Goal: Information Seeking & Learning: Learn about a topic

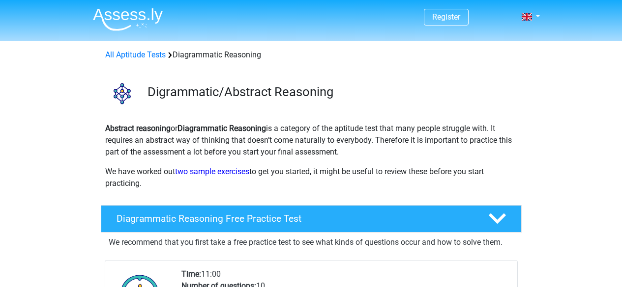
scroll to position [98, 0]
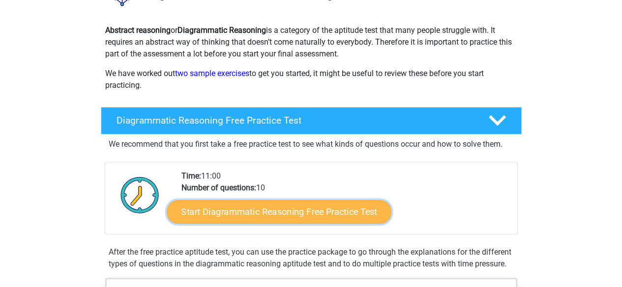
click at [303, 215] on link "Start Diagrammatic Reasoning Free Practice Test" at bounding box center [279, 212] width 225 height 24
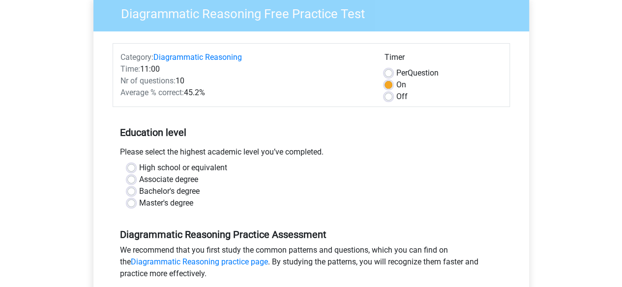
scroll to position [98, 0]
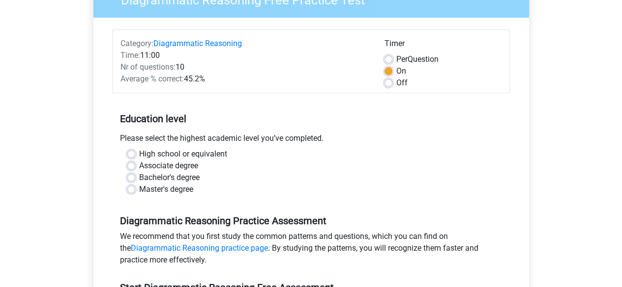
click at [139, 178] on label "Bachelor's degree" at bounding box center [169, 178] width 60 height 12
click at [132, 178] on input "Bachelor's degree" at bounding box center [131, 177] width 8 height 10
radio input "true"
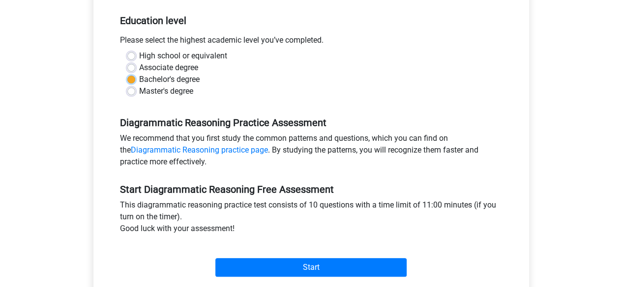
scroll to position [246, 0]
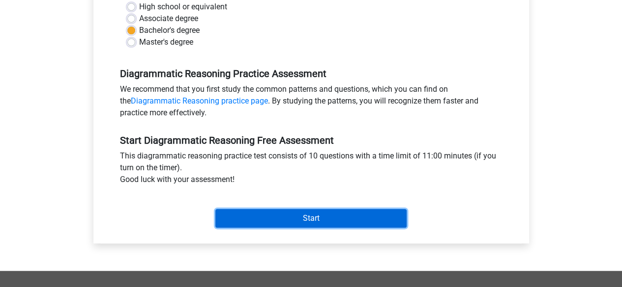
click at [333, 220] on input "Start" at bounding box center [310, 218] width 191 height 19
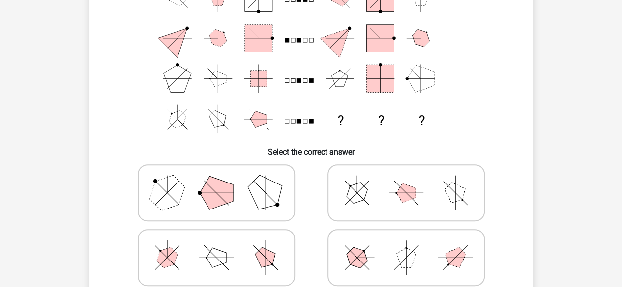
scroll to position [98, 0]
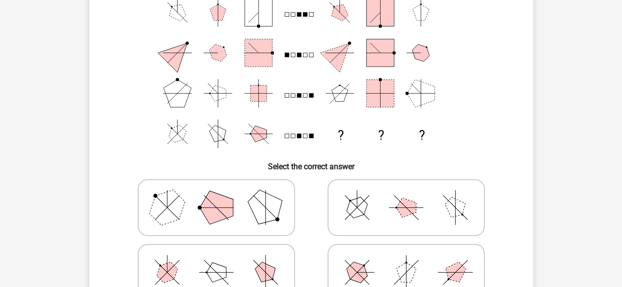
click at [198, 203] on icon at bounding box center [215, 207] width 147 height 49
click at [216, 196] on input "radio" at bounding box center [219, 192] width 6 height 6
radio input "true"
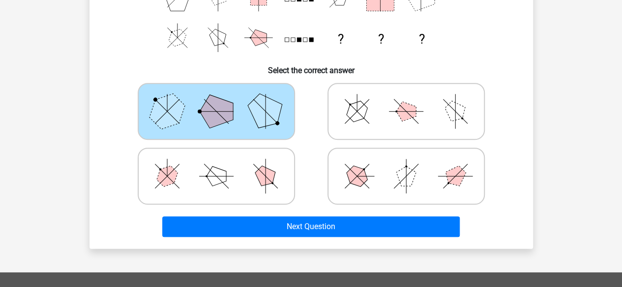
scroll to position [197, 0]
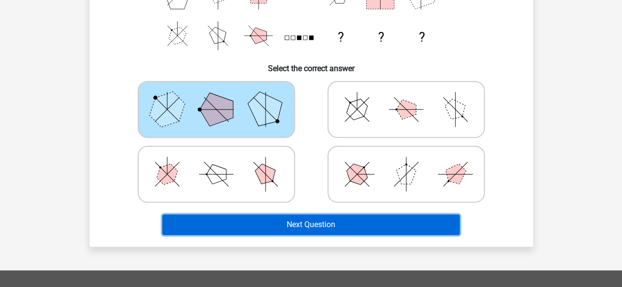
click at [441, 232] on button "Next Question" at bounding box center [310, 225] width 297 height 21
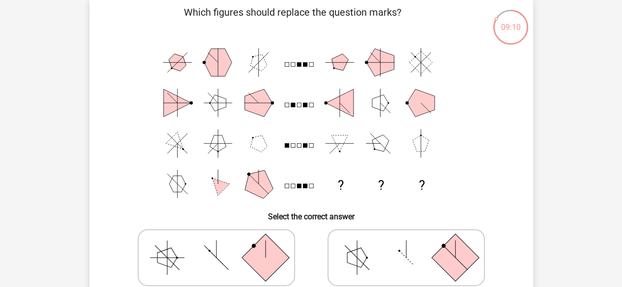
scroll to position [45, 0]
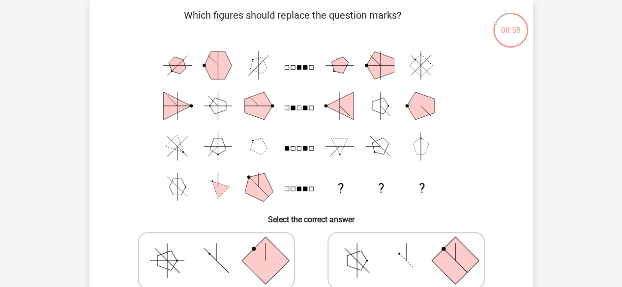
click at [379, 256] on icon at bounding box center [405, 260] width 147 height 49
click at [406, 249] on input "radio" at bounding box center [409, 245] width 6 height 6
radio input "true"
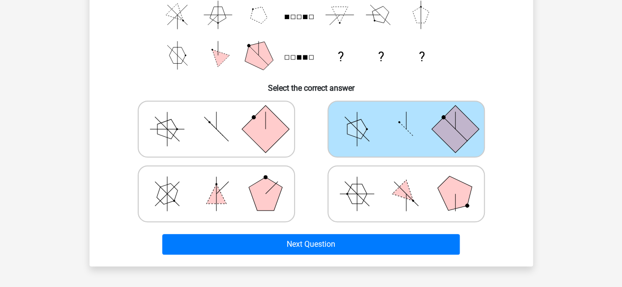
scroll to position [193, 0]
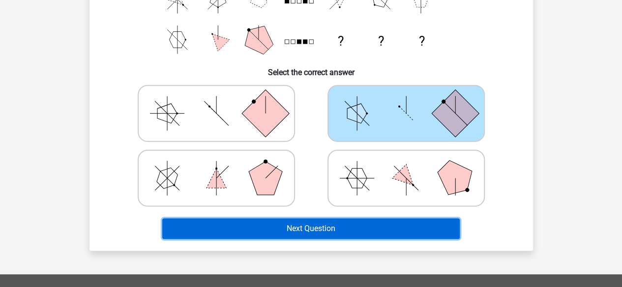
click at [404, 236] on button "Next Question" at bounding box center [310, 229] width 297 height 21
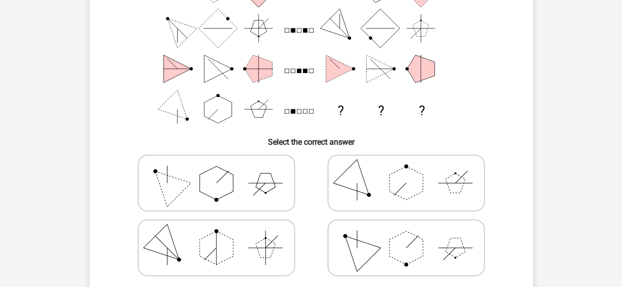
scroll to position [143, 0]
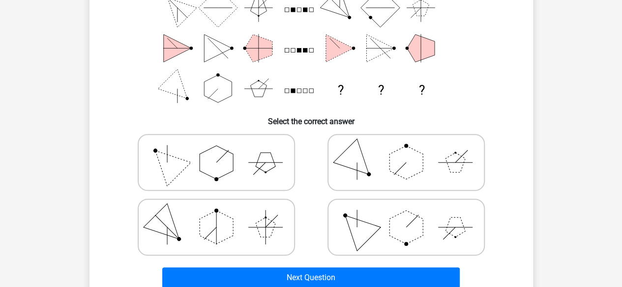
click at [367, 221] on icon at bounding box center [405, 227] width 147 height 49
click at [406, 215] on input "radio" at bounding box center [409, 212] width 6 height 6
radio input "true"
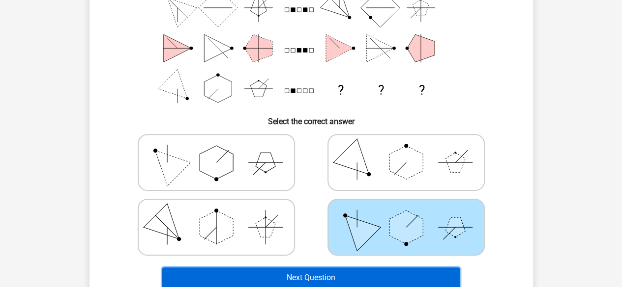
click at [380, 275] on button "Next Question" at bounding box center [310, 278] width 297 height 21
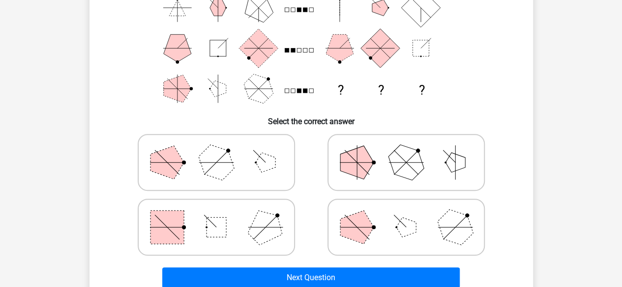
click at [396, 221] on icon at bounding box center [405, 227] width 147 height 49
click at [406, 215] on input "radio" at bounding box center [409, 212] width 6 height 6
radio input "true"
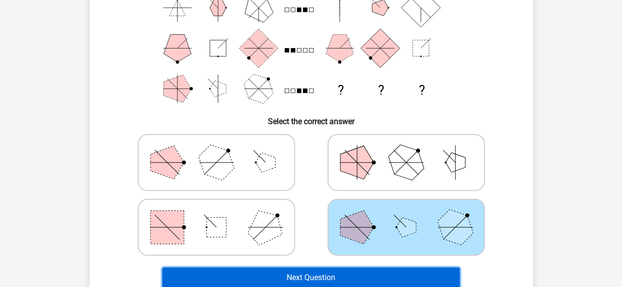
click at [404, 276] on button "Next Question" at bounding box center [310, 278] width 297 height 21
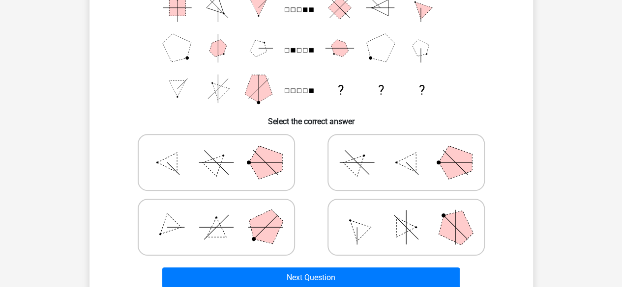
click at [273, 227] on line at bounding box center [273, 227] width 17 height 17
click at [223, 215] on input "radio" at bounding box center [219, 212] width 6 height 6
radio input "true"
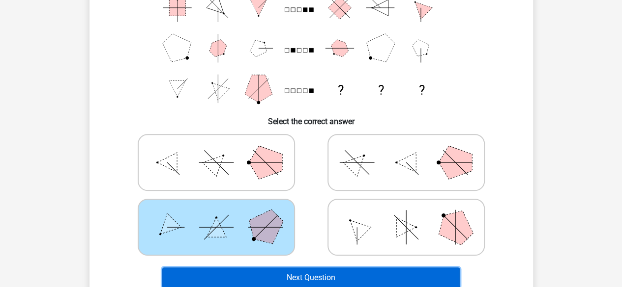
click at [337, 279] on button "Next Question" at bounding box center [310, 278] width 297 height 21
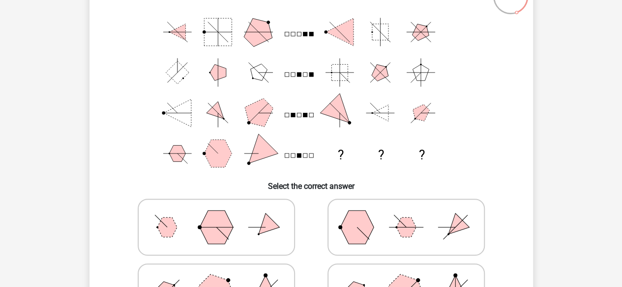
scroll to position [94, 0]
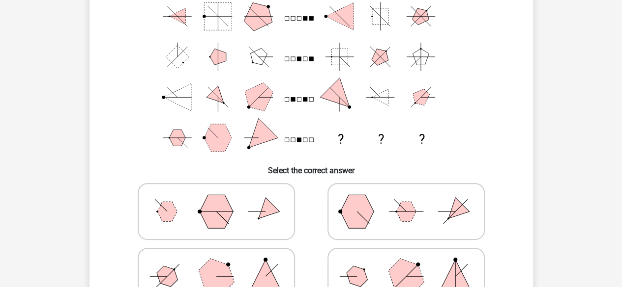
click at [250, 253] on icon at bounding box center [215, 276] width 147 height 49
click at [223, 258] on input "radio" at bounding box center [219, 261] width 6 height 6
radio input "true"
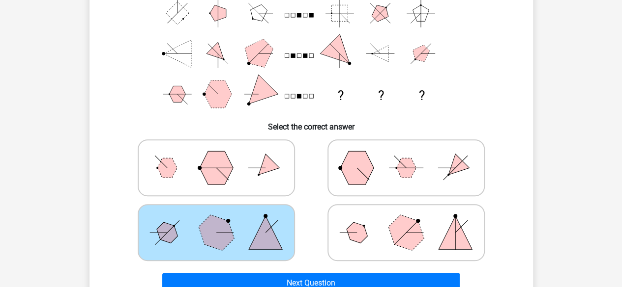
scroll to position [193, 0]
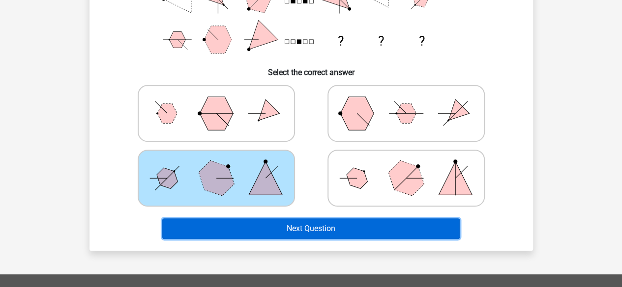
click at [434, 230] on button "Next Question" at bounding box center [310, 229] width 297 height 21
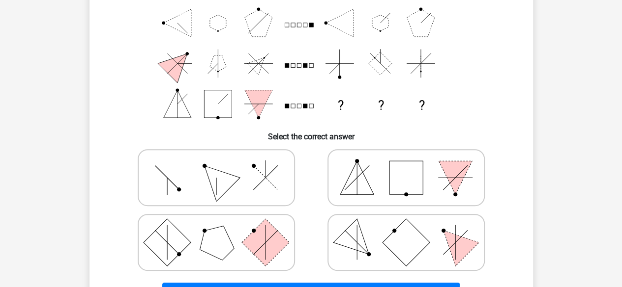
scroll to position [143, 0]
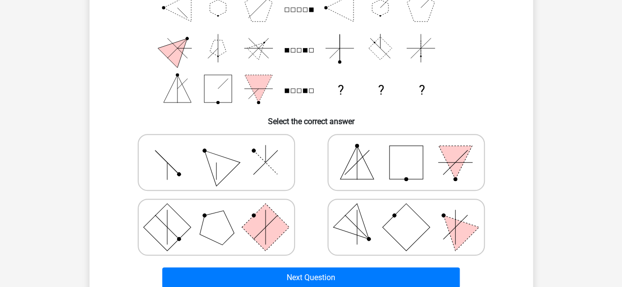
click at [165, 164] on icon at bounding box center [215, 162] width 147 height 49
click at [216, 150] on input "radio" at bounding box center [219, 147] width 6 height 6
radio input "true"
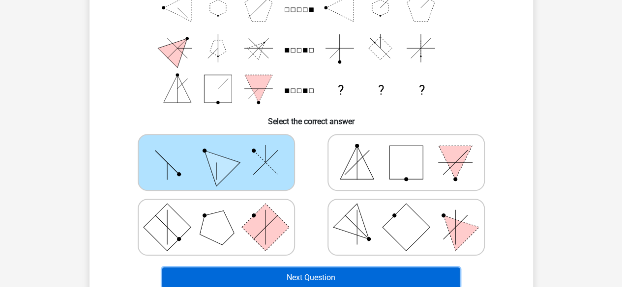
click at [316, 274] on button "Next Question" at bounding box center [310, 278] width 297 height 21
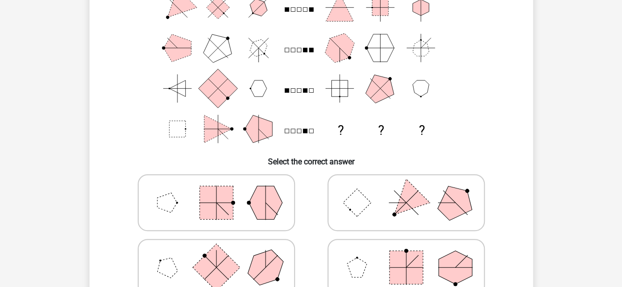
scroll to position [94, 0]
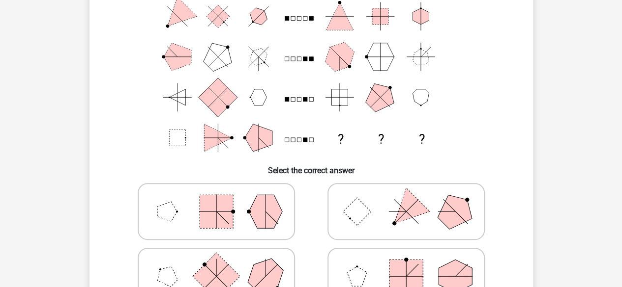
click at [364, 213] on rect at bounding box center [356, 212] width 28 height 28
click at [406, 199] on input "radio" at bounding box center [409, 196] width 6 height 6
radio input "true"
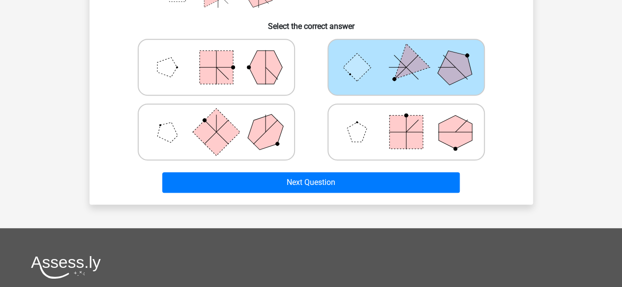
scroll to position [242, 0]
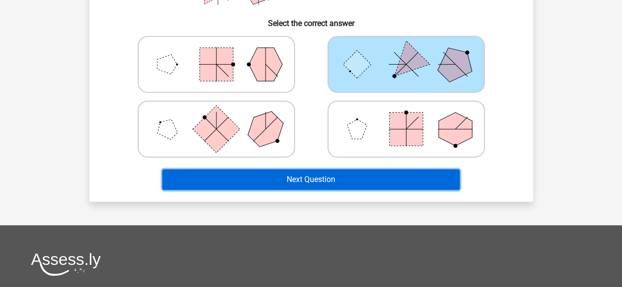
click at [397, 177] on button "Next Question" at bounding box center [310, 180] width 297 height 21
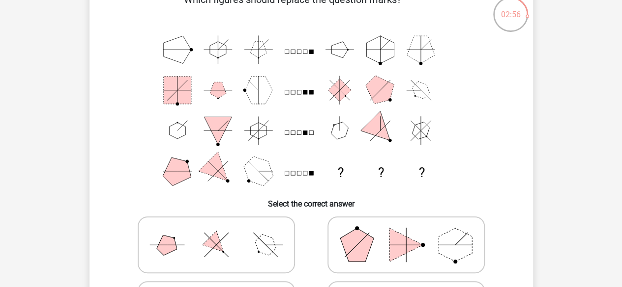
scroll to position [45, 0]
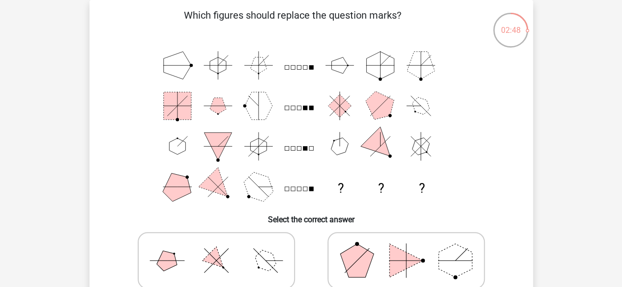
click at [229, 262] on icon at bounding box center [215, 260] width 147 height 49
click at [223, 249] on input "radio" at bounding box center [219, 245] width 6 height 6
radio input "true"
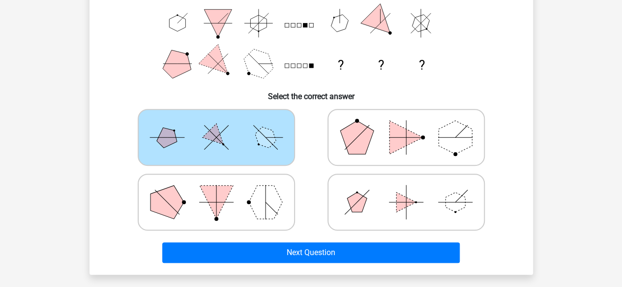
scroll to position [193, 0]
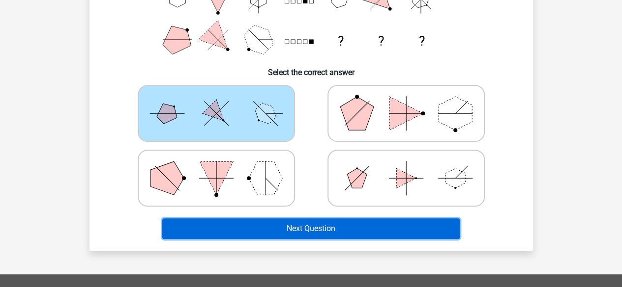
click at [424, 227] on button "Next Question" at bounding box center [310, 229] width 297 height 21
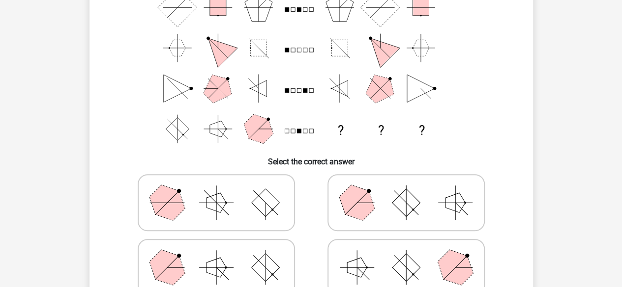
scroll to position [94, 0]
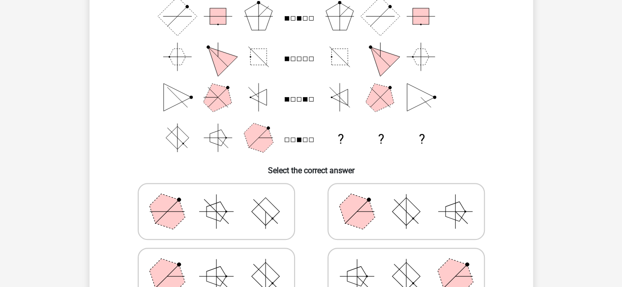
click at [366, 203] on polygon at bounding box center [356, 211] width 47 height 47
click at [406, 199] on input "radio" at bounding box center [409, 196] width 6 height 6
radio input "true"
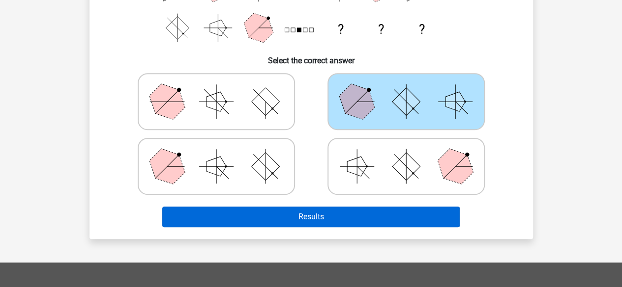
scroll to position [242, 0]
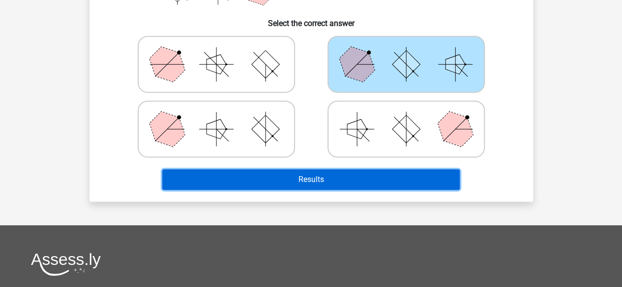
click at [421, 184] on button "Results" at bounding box center [310, 180] width 297 height 21
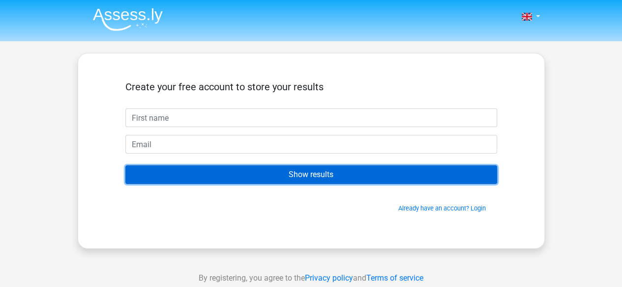
click at [400, 177] on input "Show results" at bounding box center [310, 175] width 371 height 19
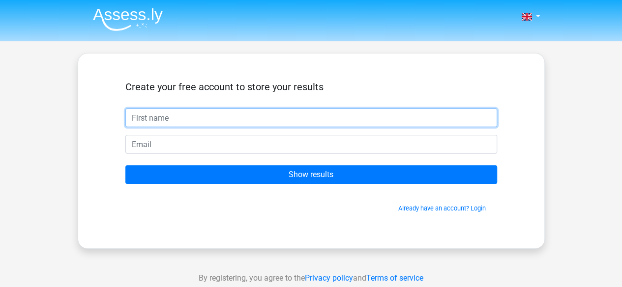
click at [415, 121] on input "text" at bounding box center [310, 118] width 371 height 19
type input "pieter"
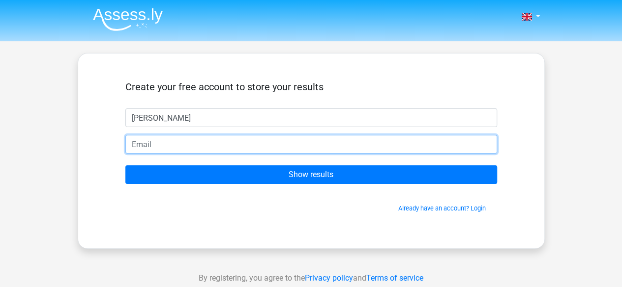
click at [407, 142] on input "email" at bounding box center [310, 144] width 371 height 19
type input "p"
